Goal: Task Accomplishment & Management: Manage account settings

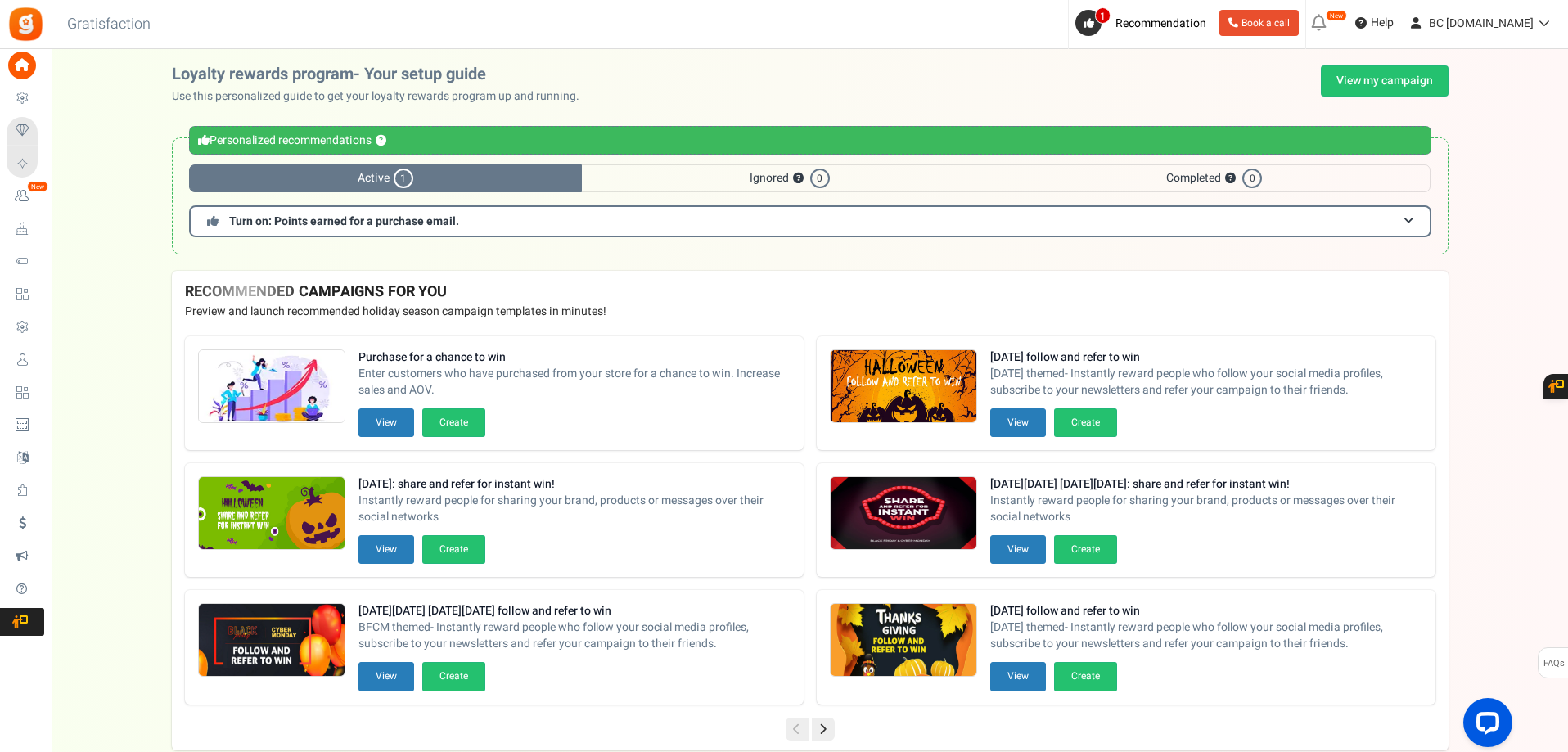
click at [43, 359] on link "Users" at bounding box center [25, 360] width 37 height 27
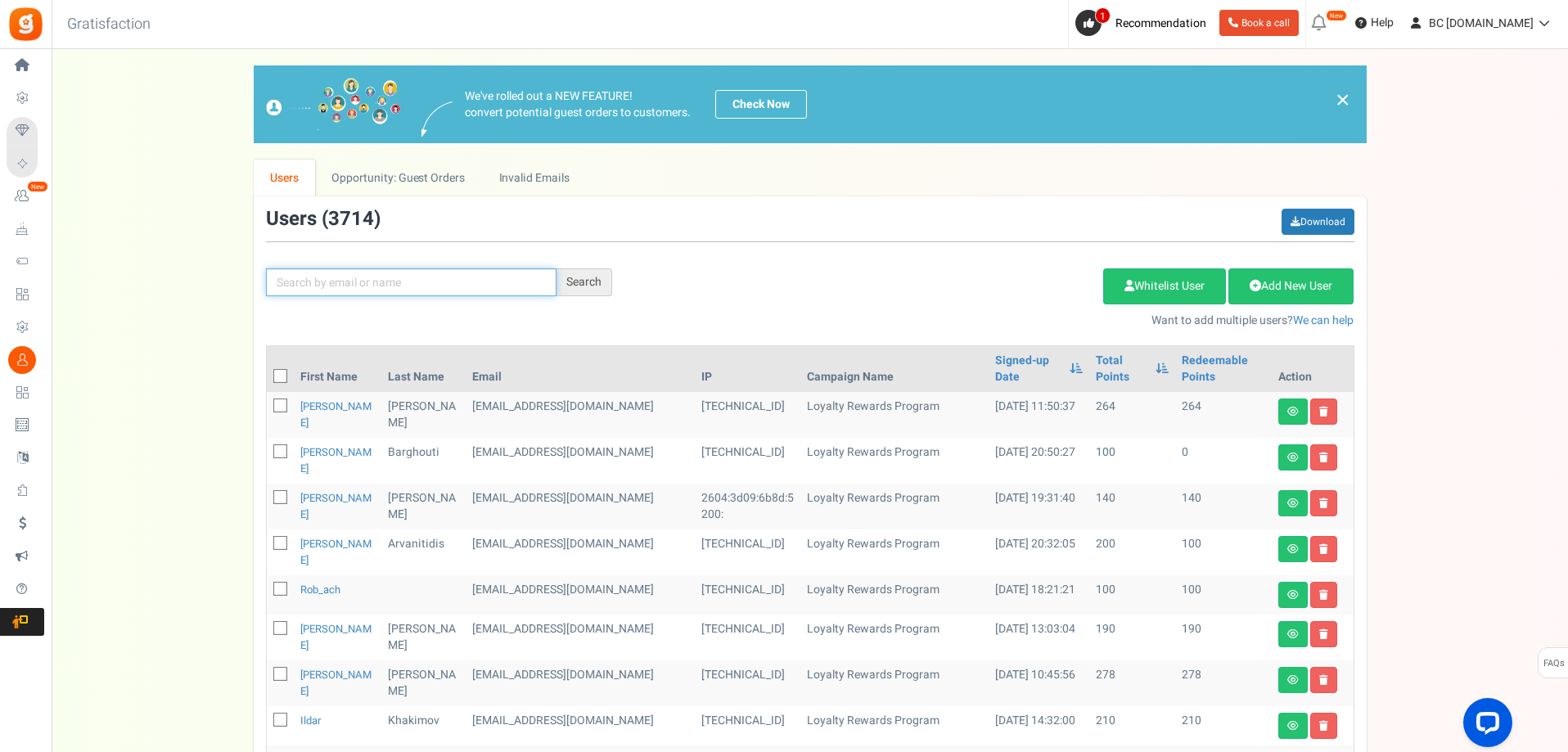
click at [430, 269] on input "text" at bounding box center [411, 282] width 291 height 27
paste input "[EMAIL_ADDRESS][DOMAIN_NAME]"
type input "[EMAIL_ADDRESS][DOMAIN_NAME]"
click at [571, 282] on div "Search" at bounding box center [584, 282] width 56 height 27
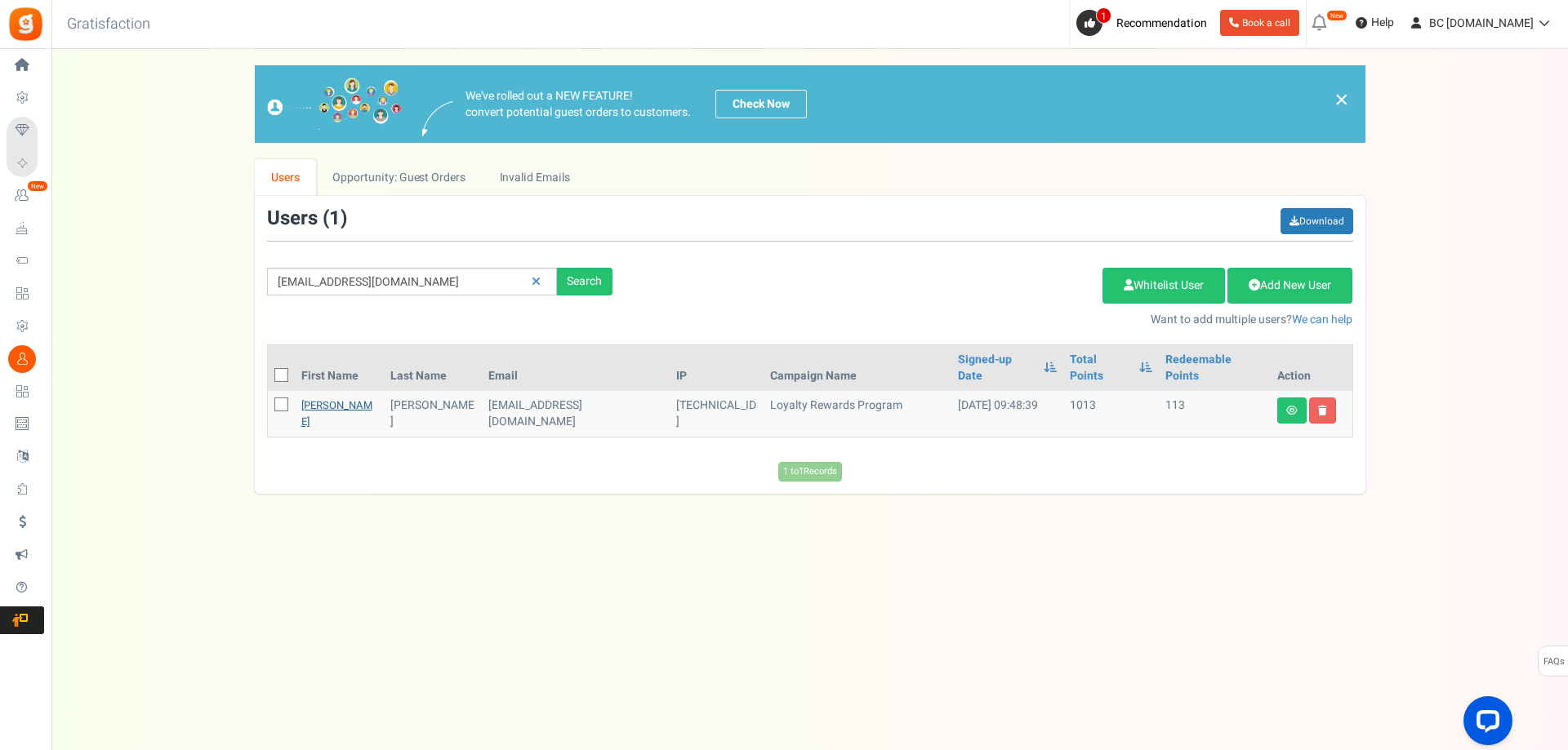
click at [322, 398] on link "[PERSON_NAME]" at bounding box center [337, 414] width 71 height 31
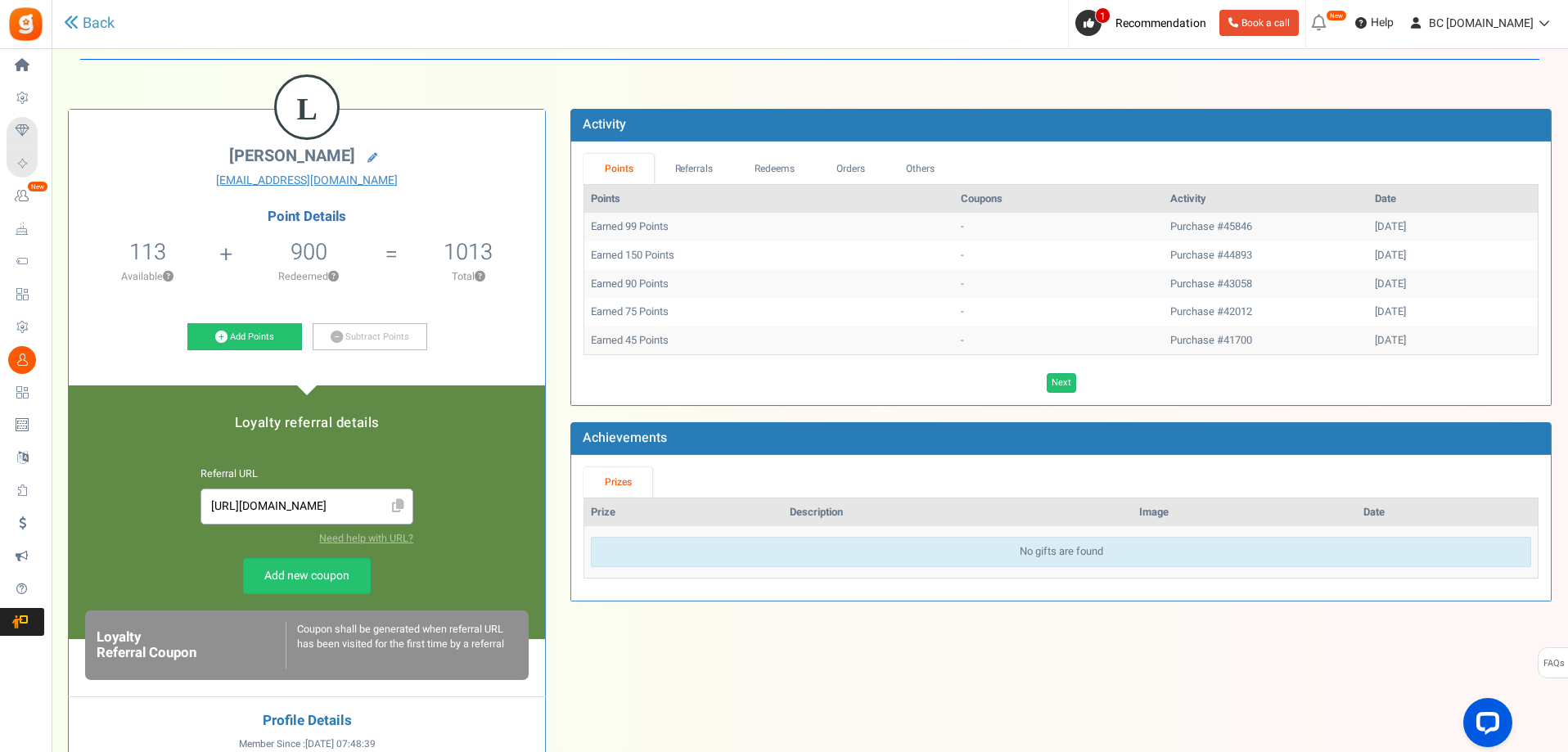
scroll to position [82, 0]
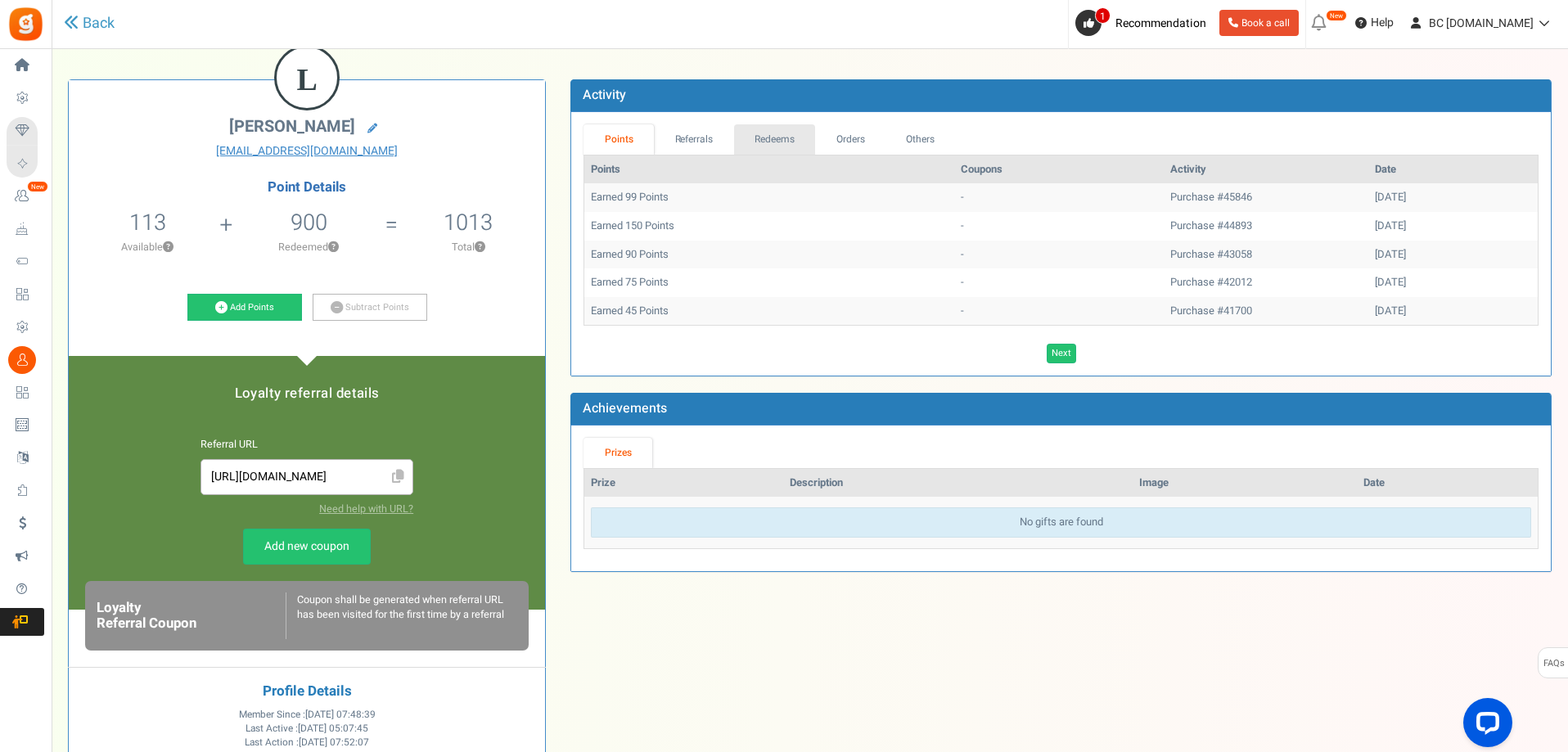
click at [759, 138] on link "Redeems" at bounding box center [775, 140] width 82 height 30
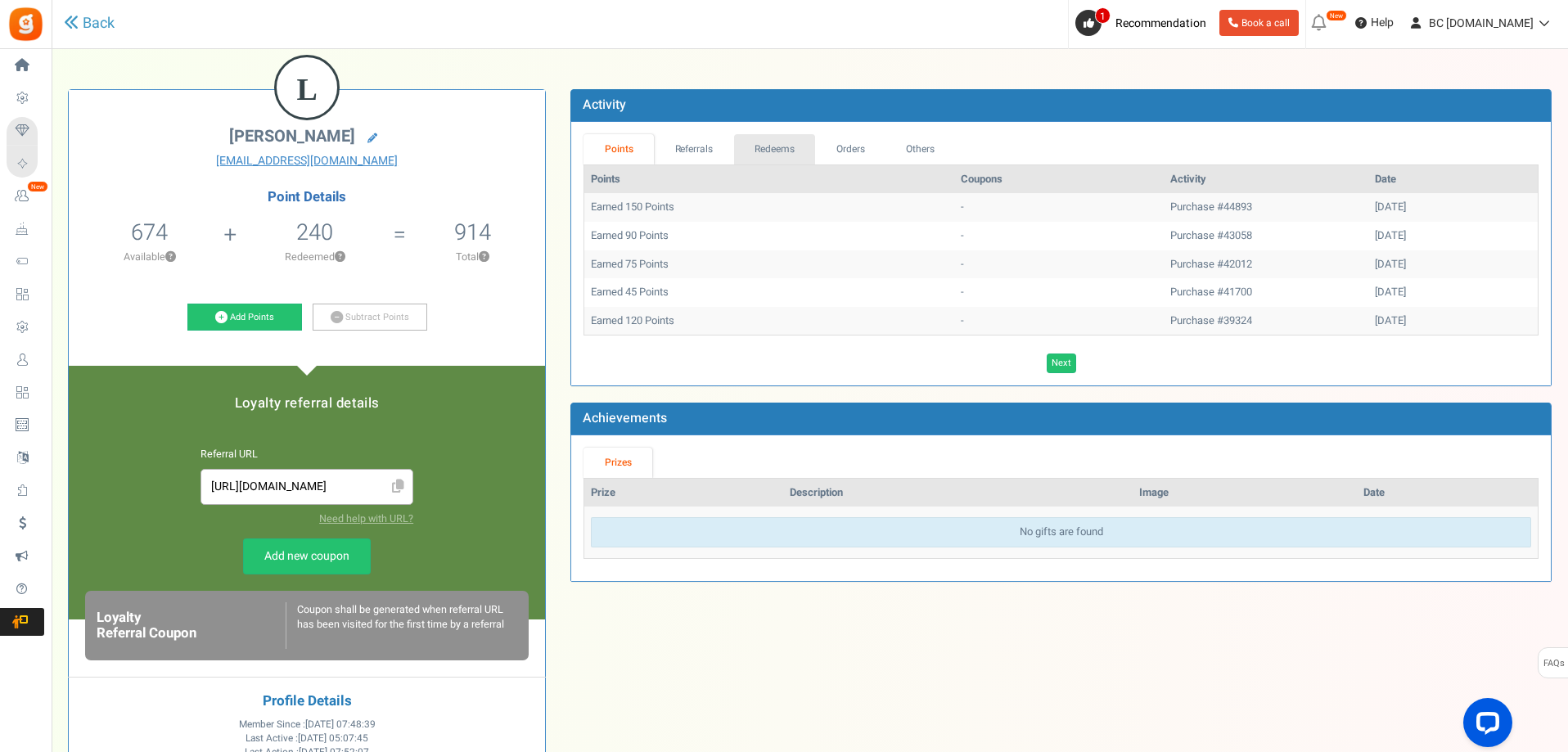
click at [786, 143] on link "Redeems" at bounding box center [775, 150] width 82 height 30
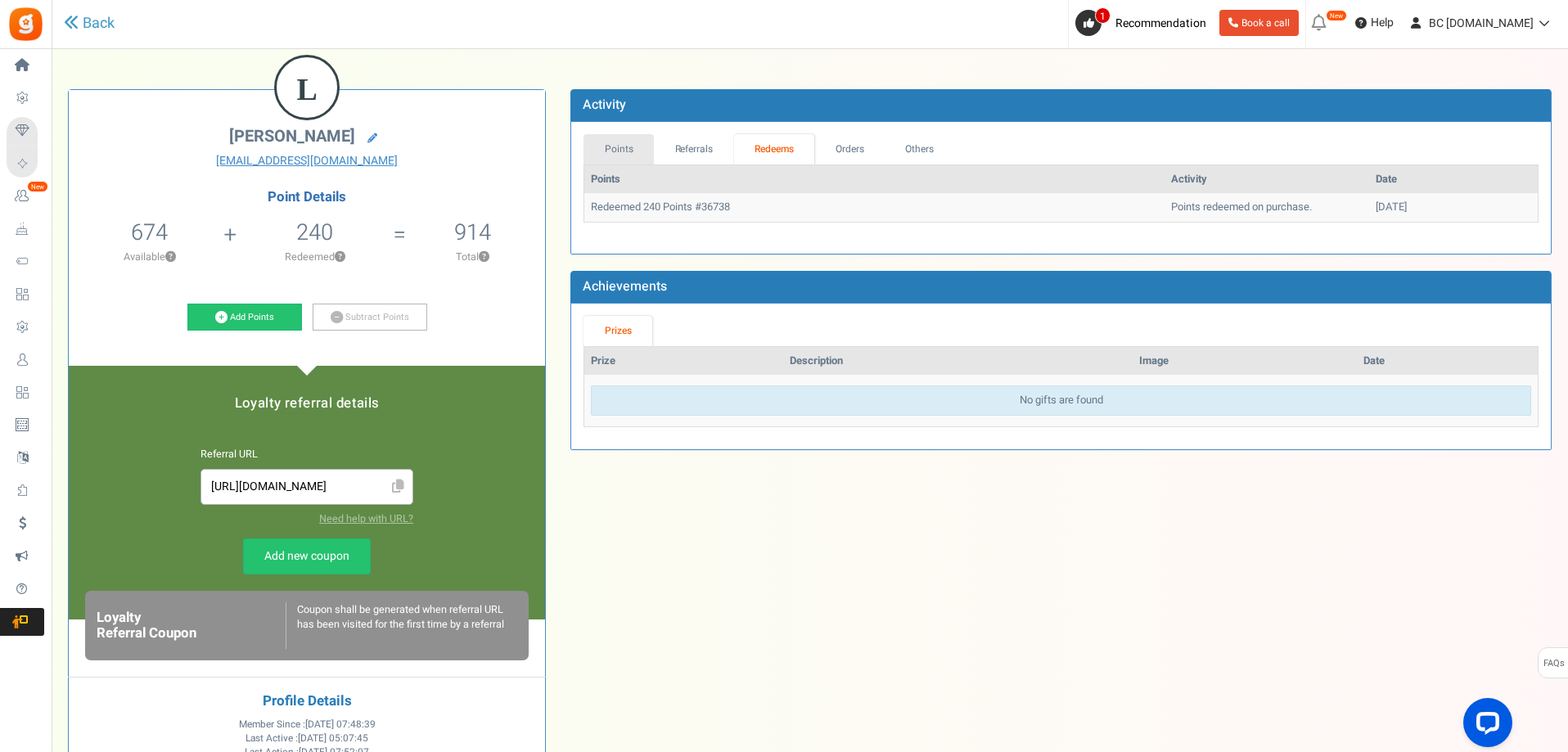
click at [636, 135] on link "Points" at bounding box center [618, 150] width 71 height 30
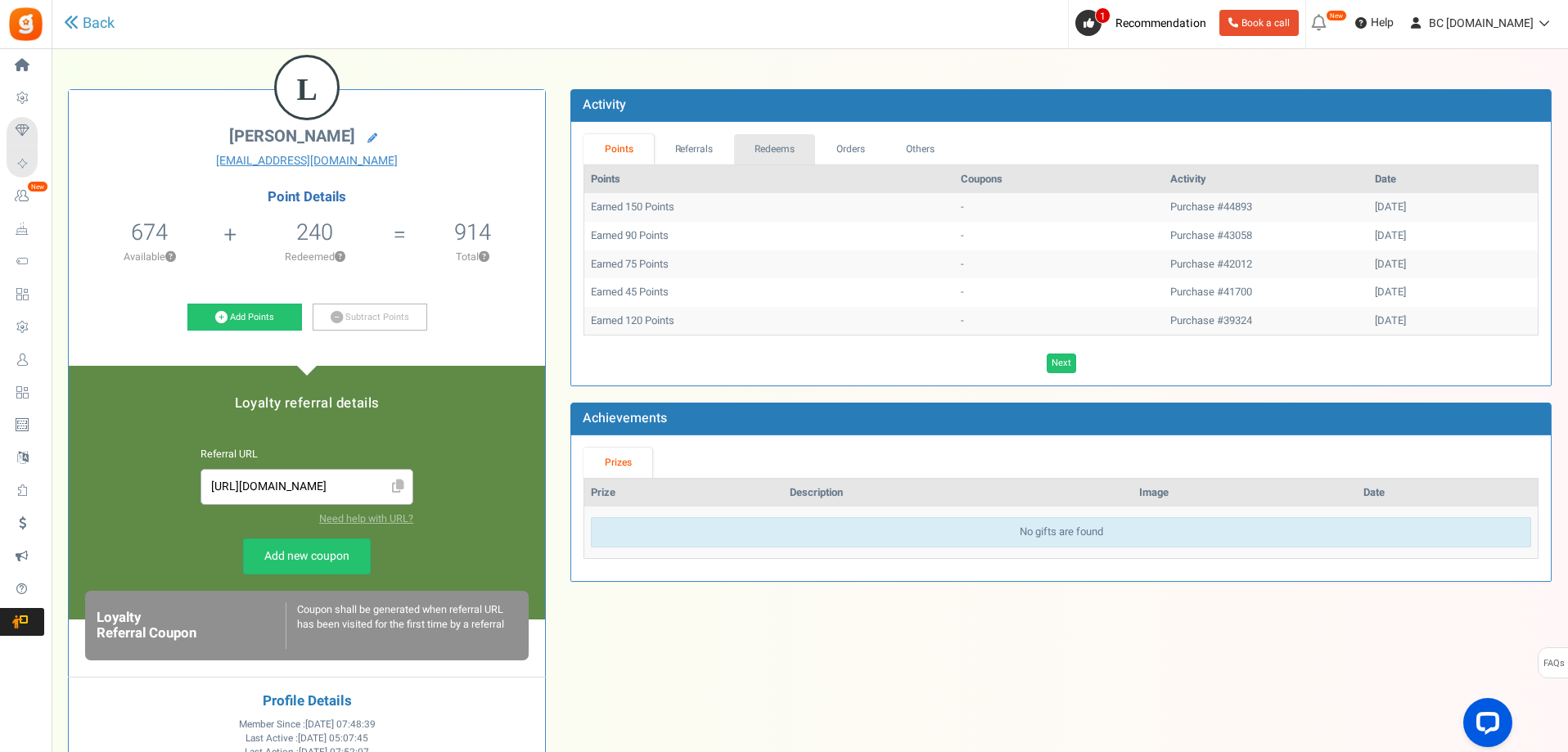
click at [764, 149] on link "Redeems" at bounding box center [775, 150] width 82 height 30
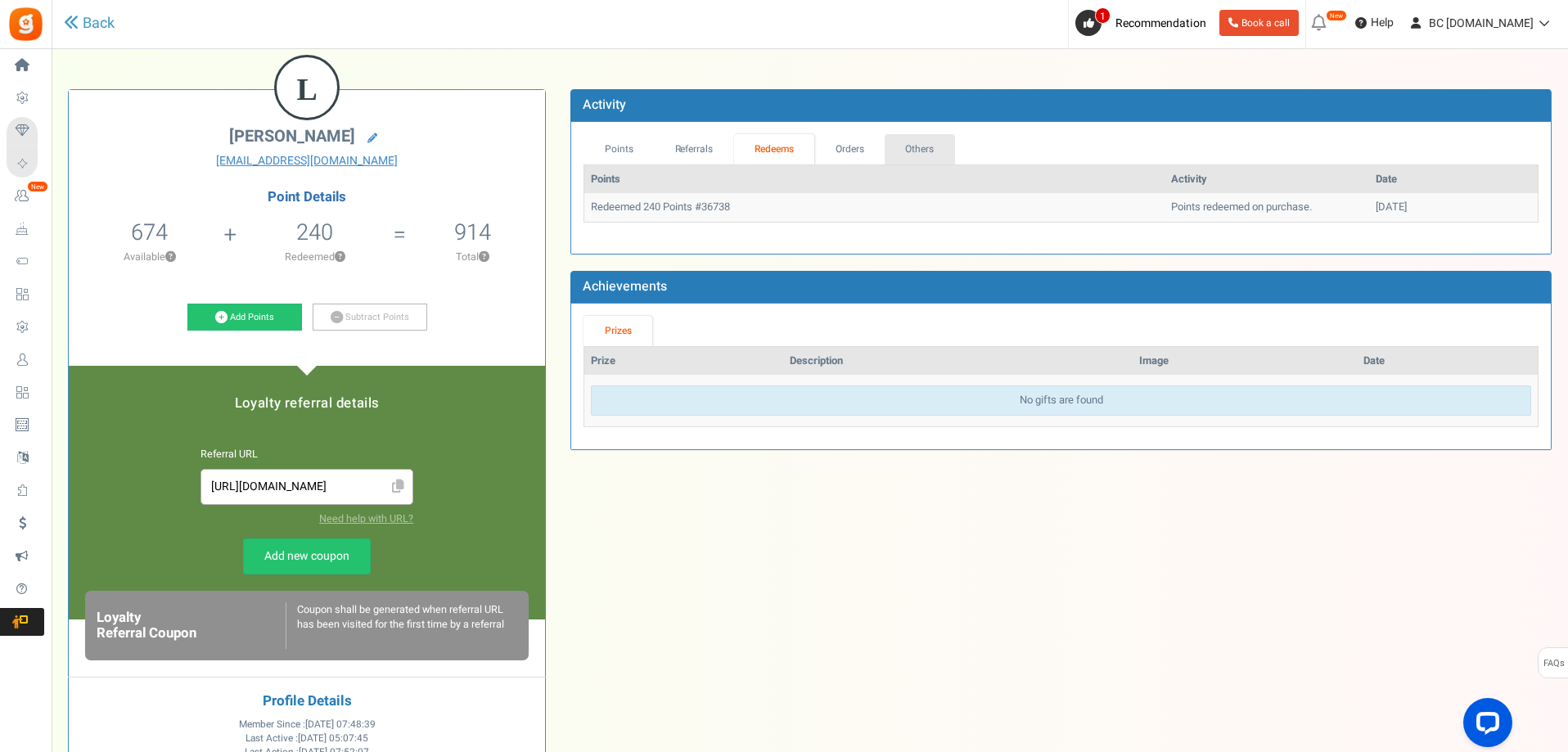
click at [935, 149] on link "Others" at bounding box center [920, 150] width 71 height 30
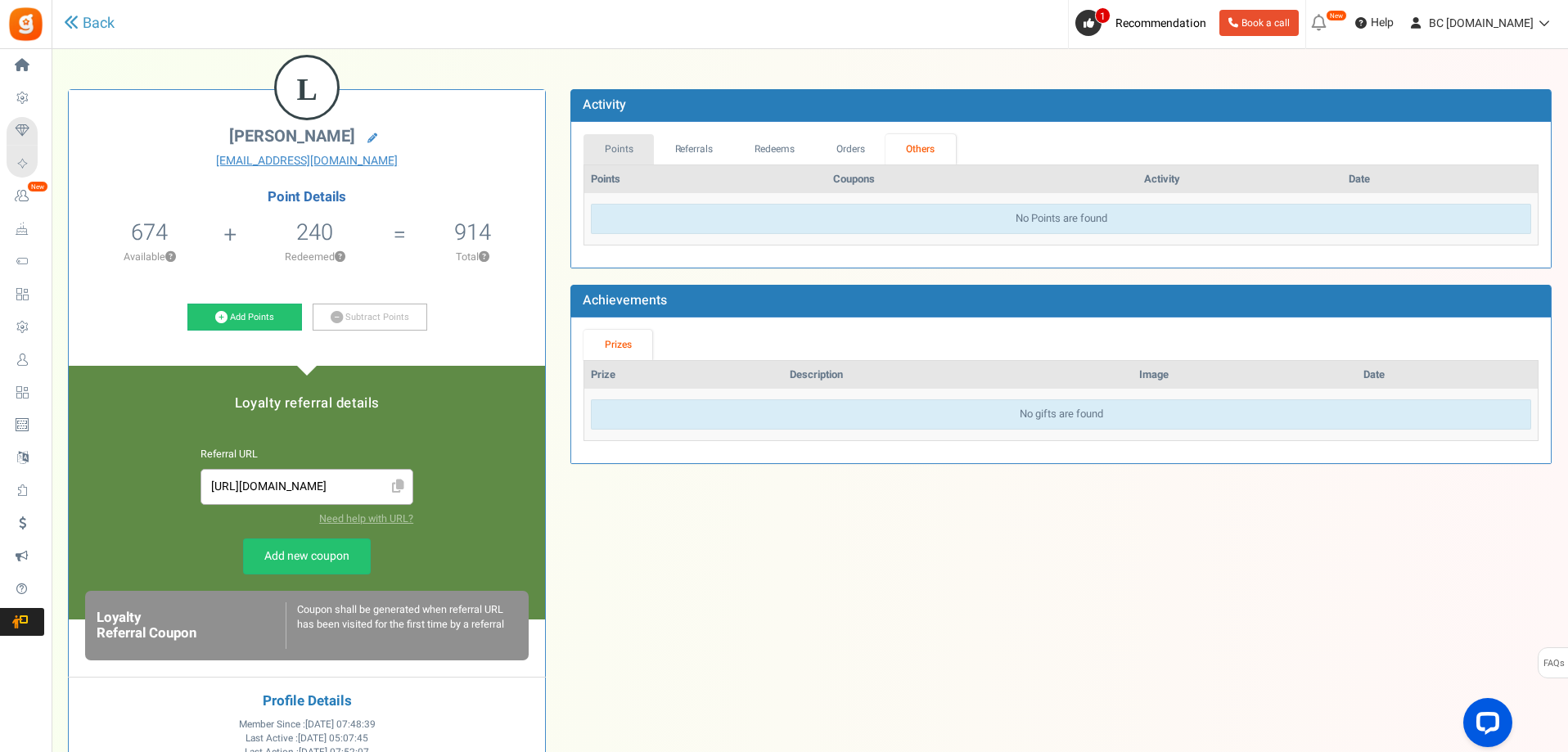
click at [628, 142] on link "Points" at bounding box center [618, 150] width 71 height 30
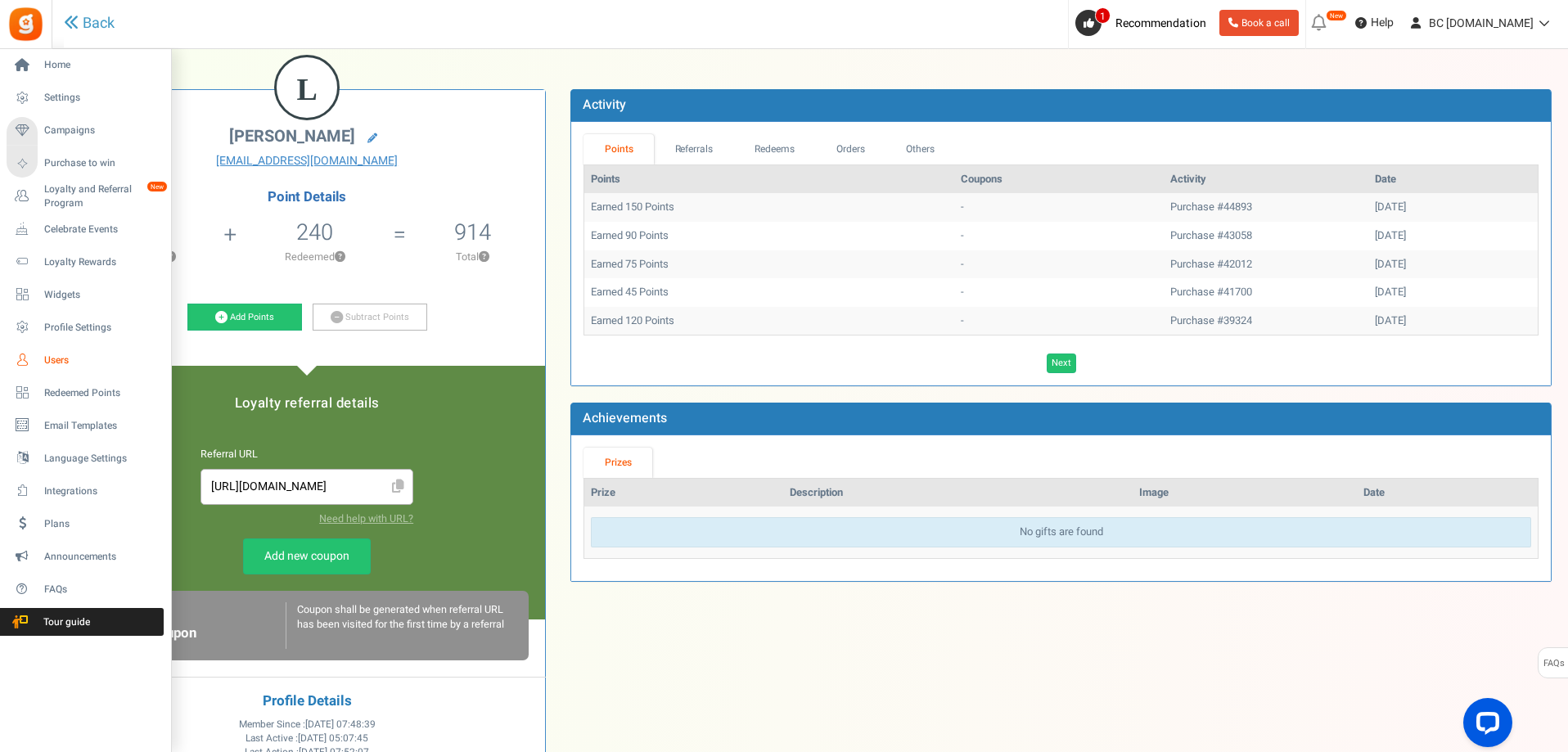
click at [66, 354] on span "Users" at bounding box center [101, 361] width 115 height 14
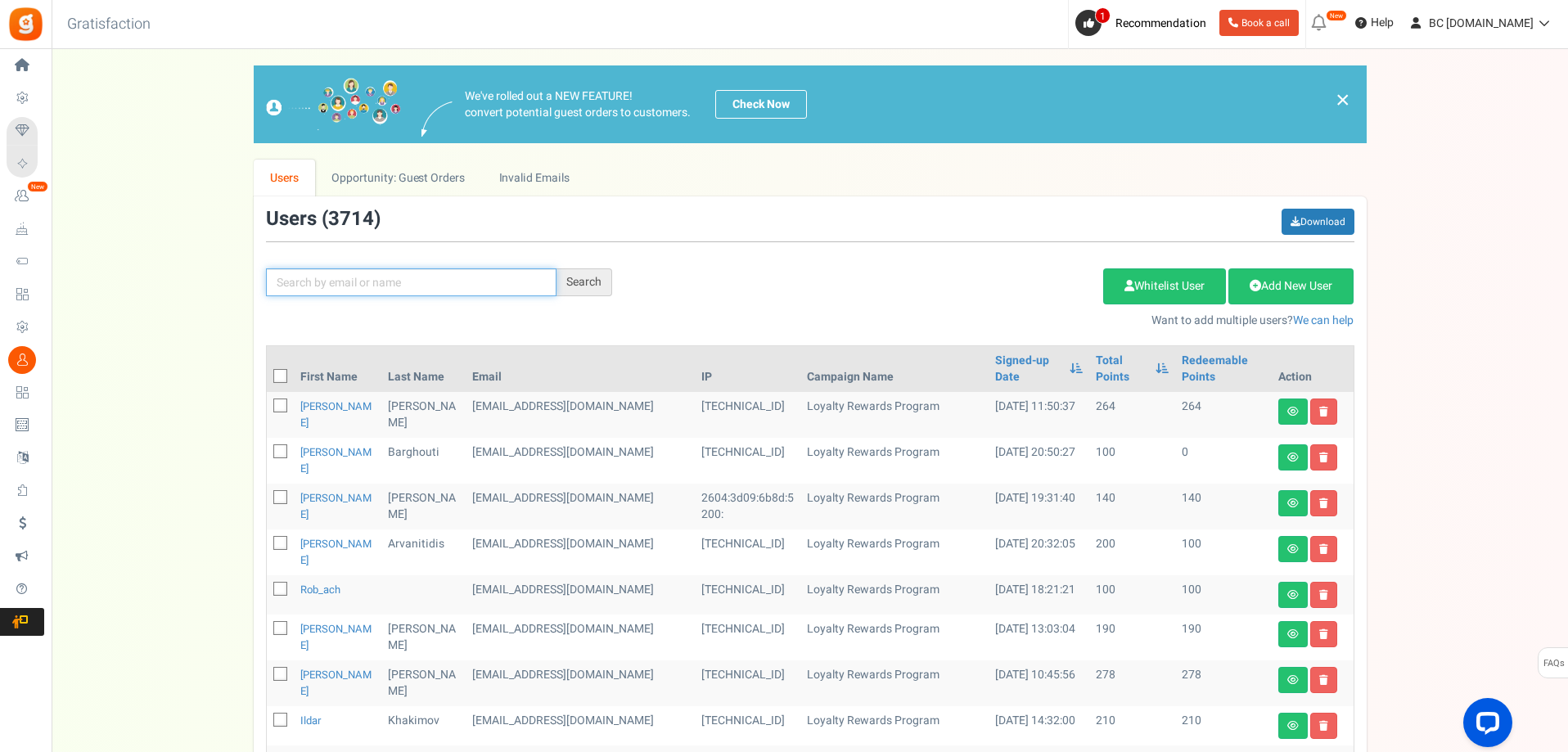
click at [406, 285] on input "text" at bounding box center [411, 282] width 291 height 27
paste input "ony.751@hotmail.com"
type input "ony.751@hotmail.com"
click at [596, 283] on div "Search" at bounding box center [584, 282] width 56 height 27
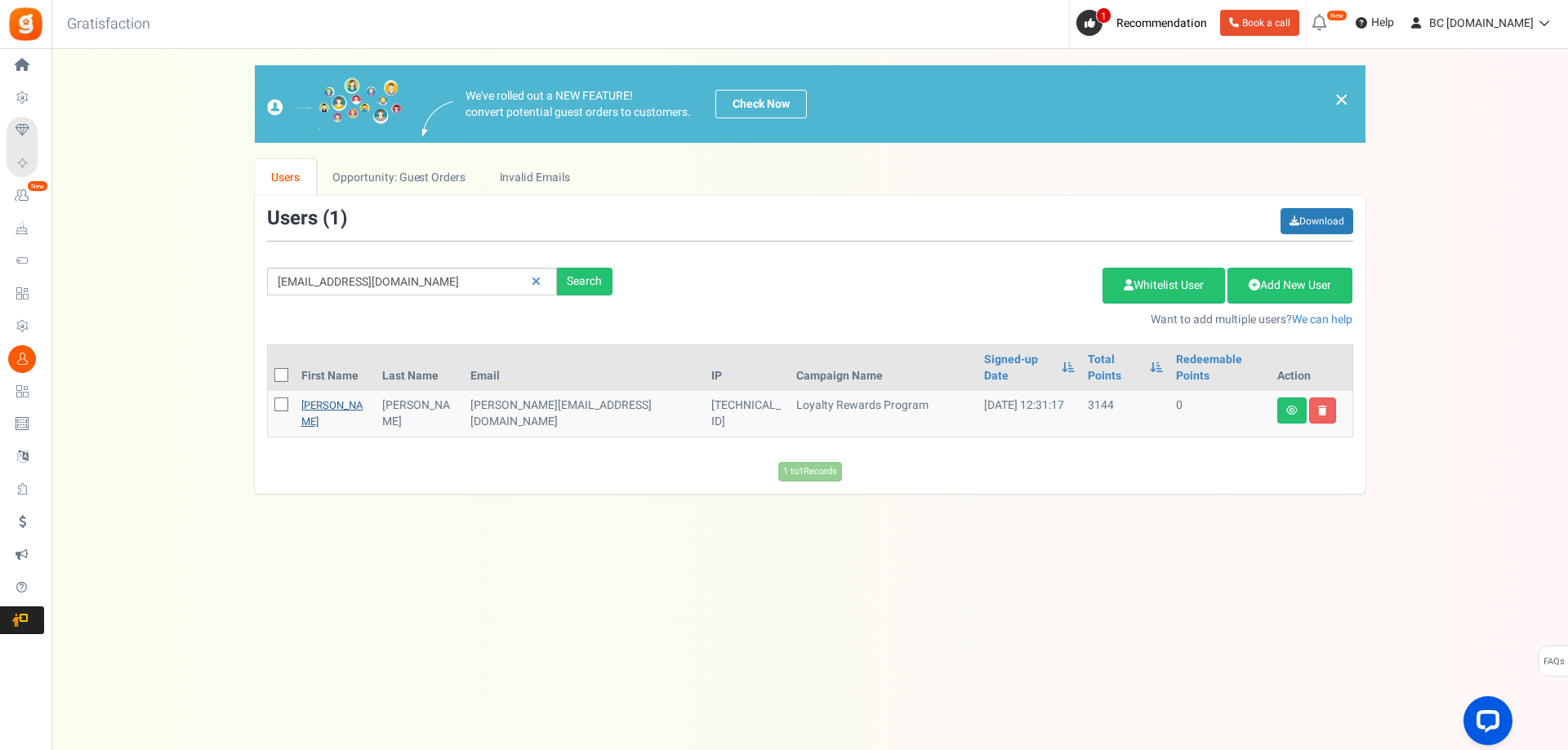
click at [318, 398] on link "Tony" at bounding box center [332, 414] width 62 height 31
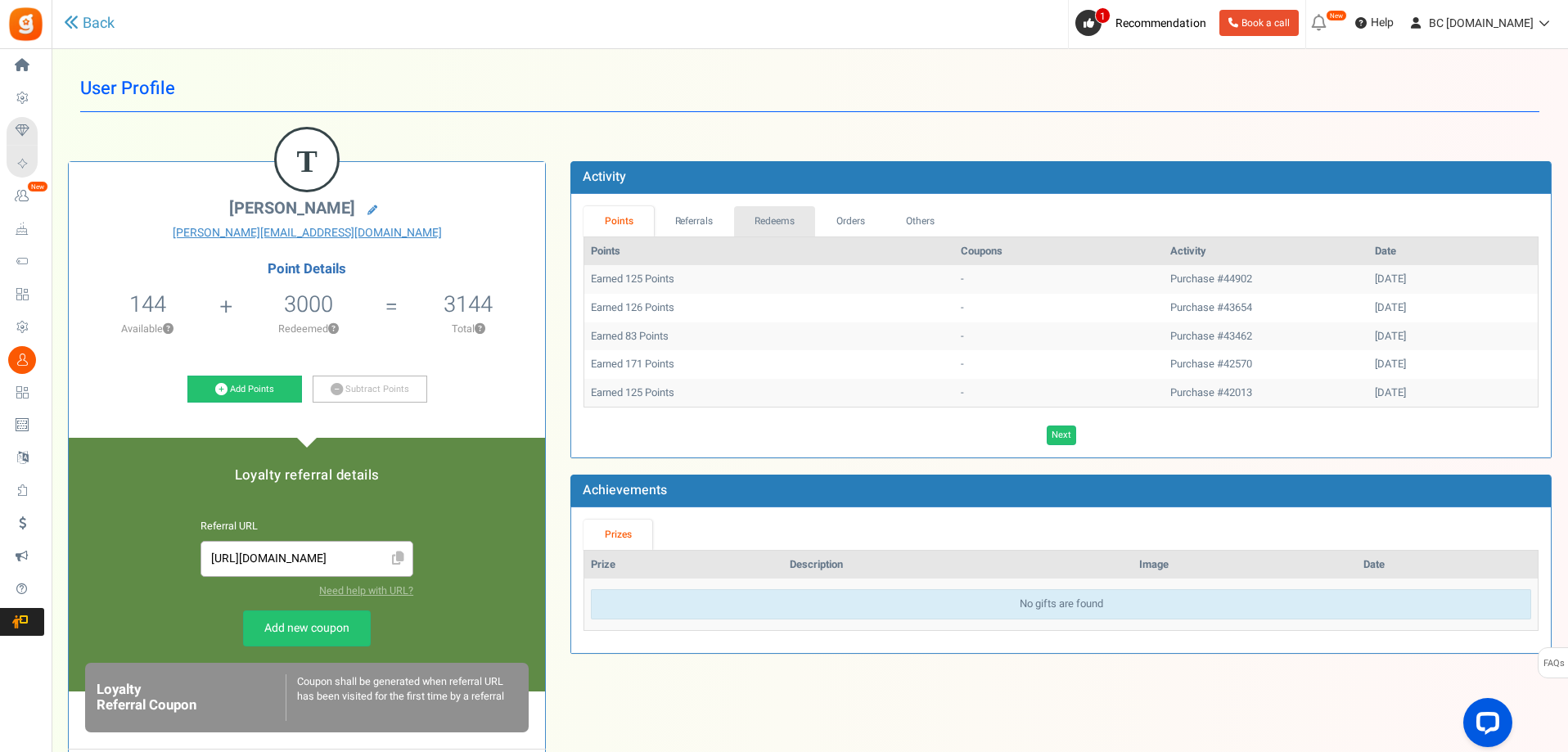
click at [799, 218] on link "Redeems" at bounding box center [775, 221] width 82 height 30
click at [617, 230] on link "Points" at bounding box center [618, 221] width 71 height 30
